Goal: Information Seeking & Learning: Learn about a topic

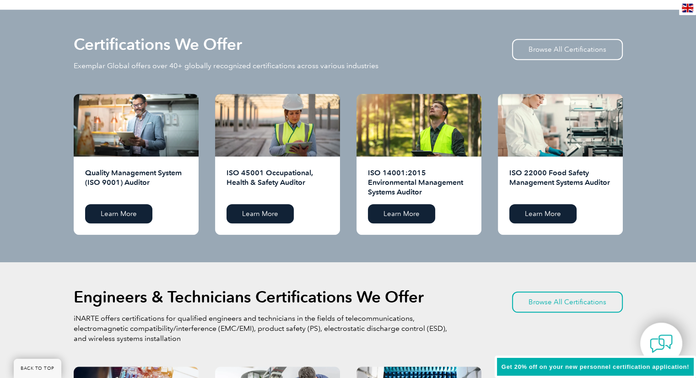
scroll to position [915, 0]
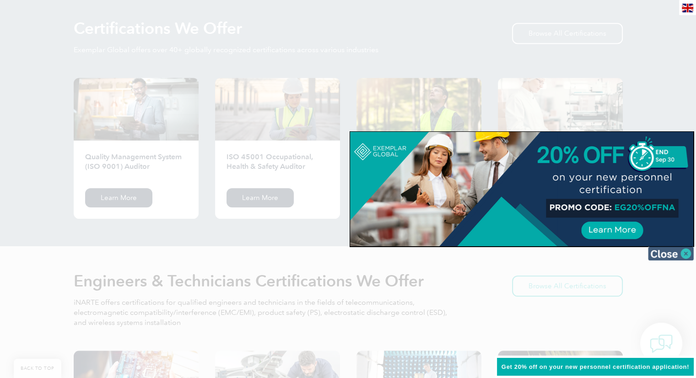
click at [683, 255] on img at bounding box center [671, 254] width 46 height 14
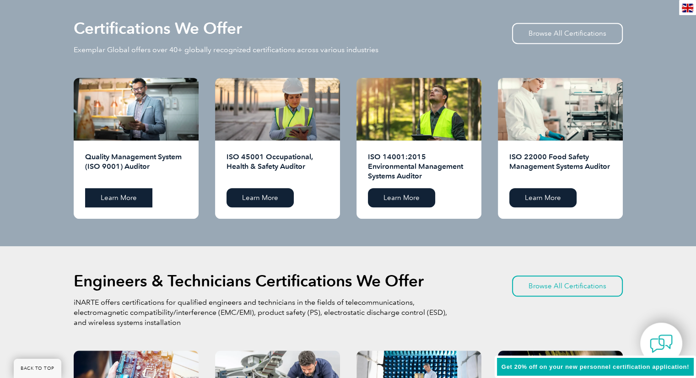
click at [123, 203] on link "Learn More" at bounding box center [118, 197] width 67 height 19
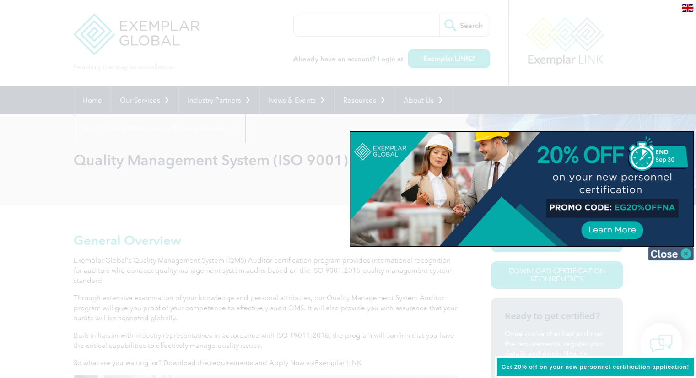
click at [675, 251] on img at bounding box center [671, 254] width 46 height 14
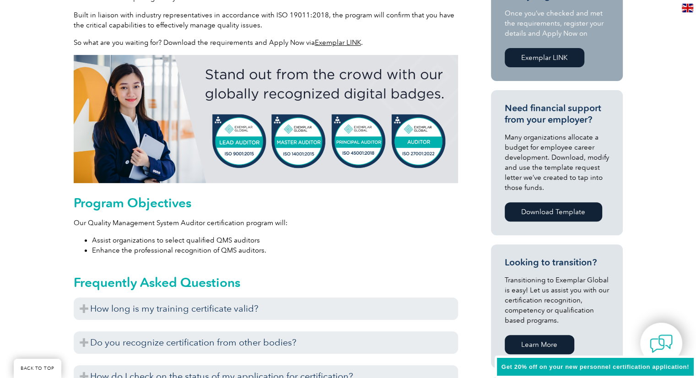
scroll to position [412, 0]
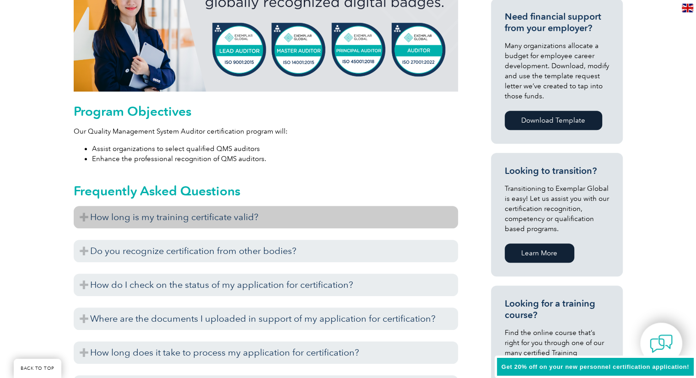
click at [81, 218] on h3 "How long is my training certificate valid?" at bounding box center [266, 217] width 384 height 22
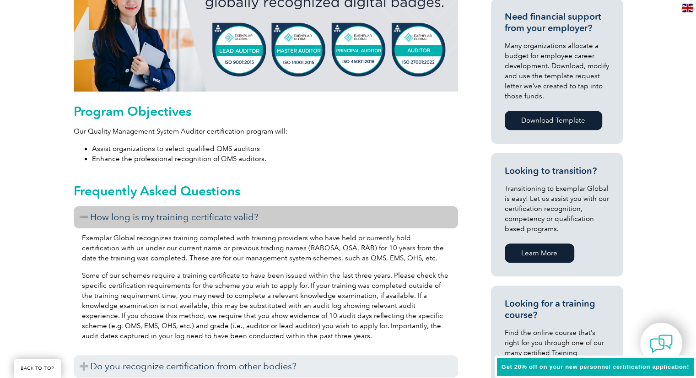
click at [81, 218] on h3 "How long is my training certificate valid?" at bounding box center [266, 217] width 384 height 22
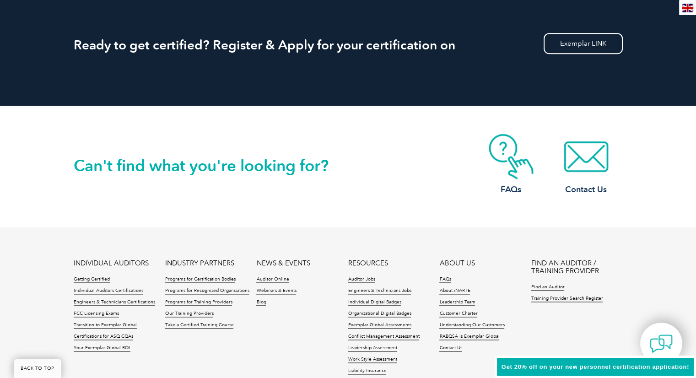
scroll to position [1190, 0]
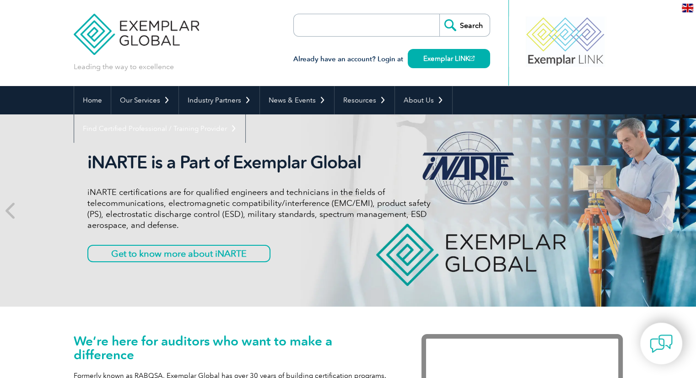
click at [93, 39] on img at bounding box center [137, 27] width 126 height 55
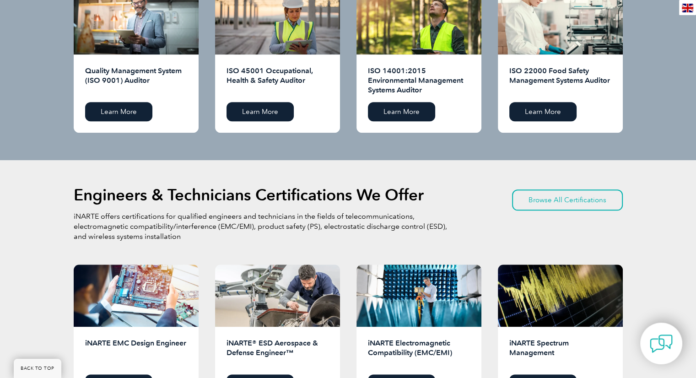
scroll to position [1007, 0]
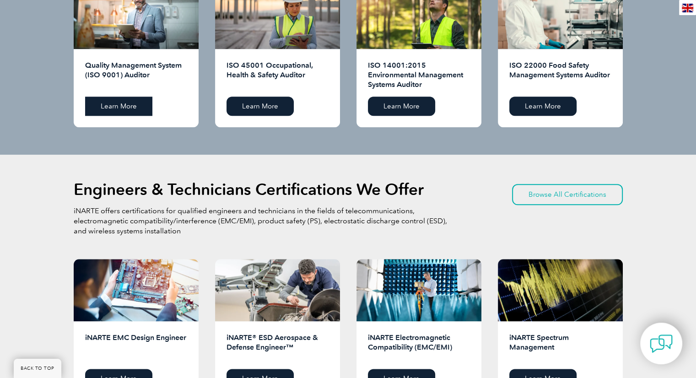
click at [111, 102] on link "Learn More" at bounding box center [118, 106] width 67 height 19
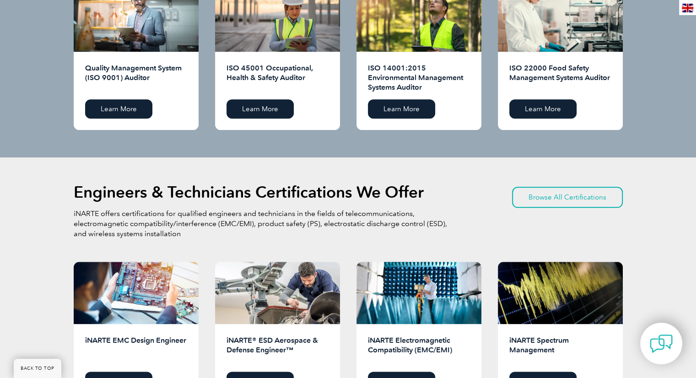
scroll to position [1007, 0]
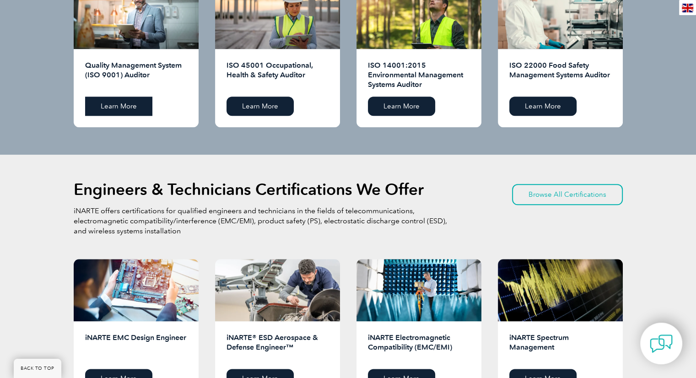
click at [119, 104] on link "Learn More" at bounding box center [118, 106] width 67 height 19
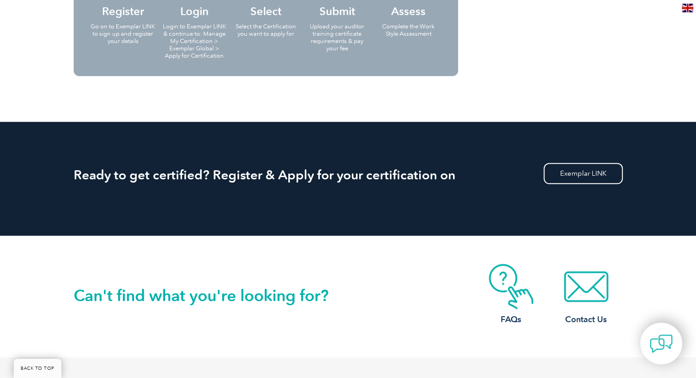
scroll to position [1056, 0]
